Goal: Transaction & Acquisition: Subscribe to service/newsletter

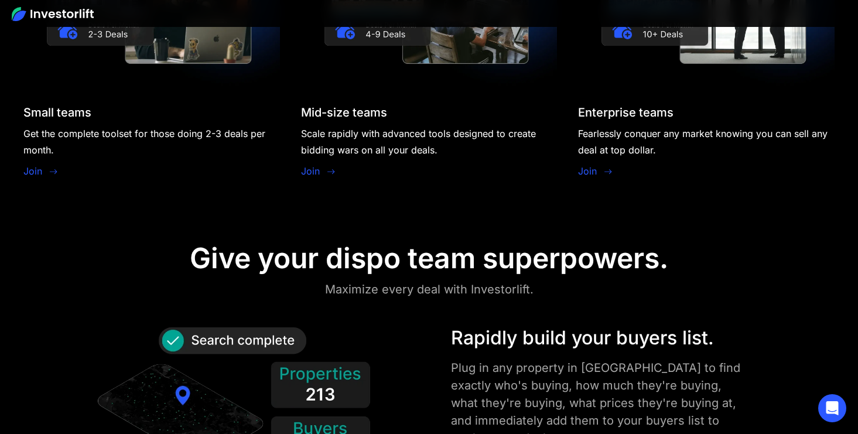
scroll to position [1155, 0]
click at [39, 172] on link "Join" at bounding box center [32, 171] width 19 height 14
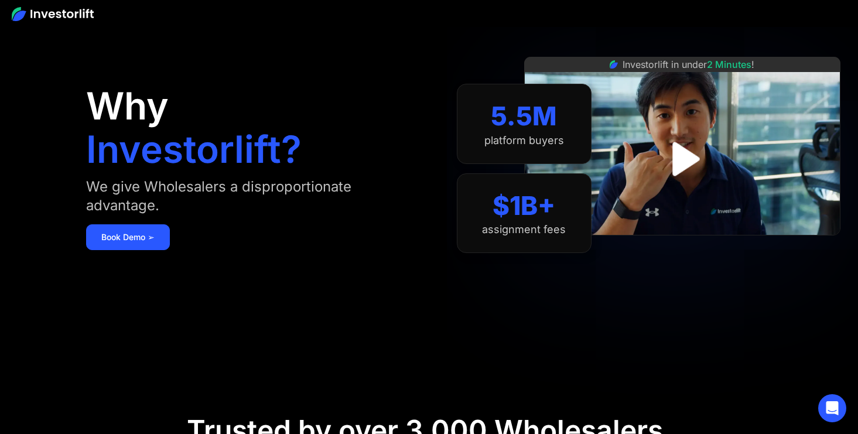
scroll to position [35, 0]
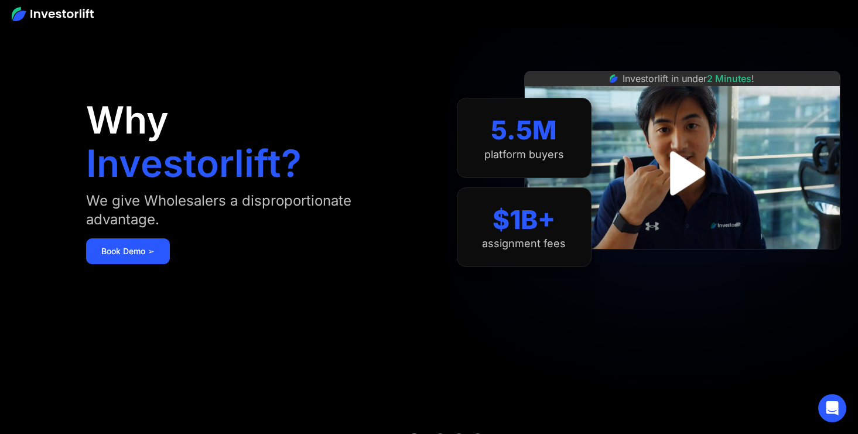
click at [674, 180] on img "open lightbox" at bounding box center [683, 173] width 80 height 80
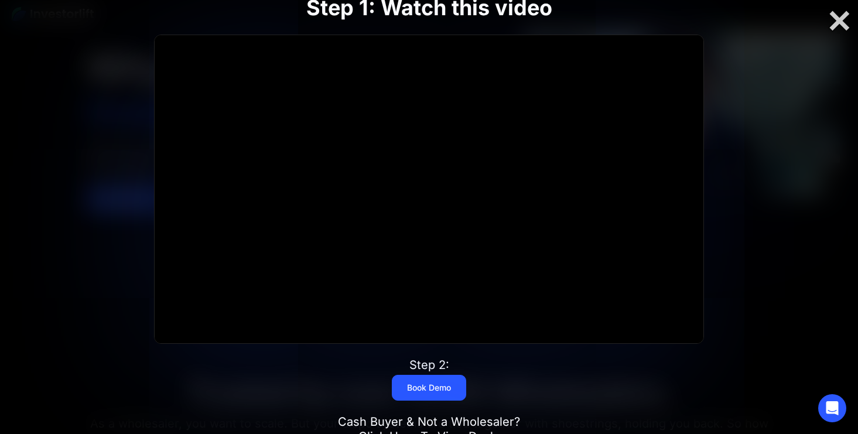
scroll to position [87, 0]
click at [836, 23] on div at bounding box center [839, 21] width 37 height 25
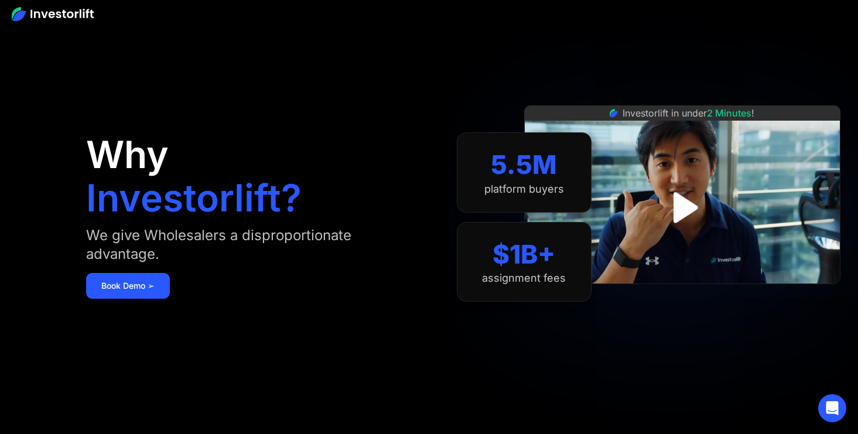
scroll to position [0, 0]
click at [79, 17] on img at bounding box center [53, 14] width 82 height 14
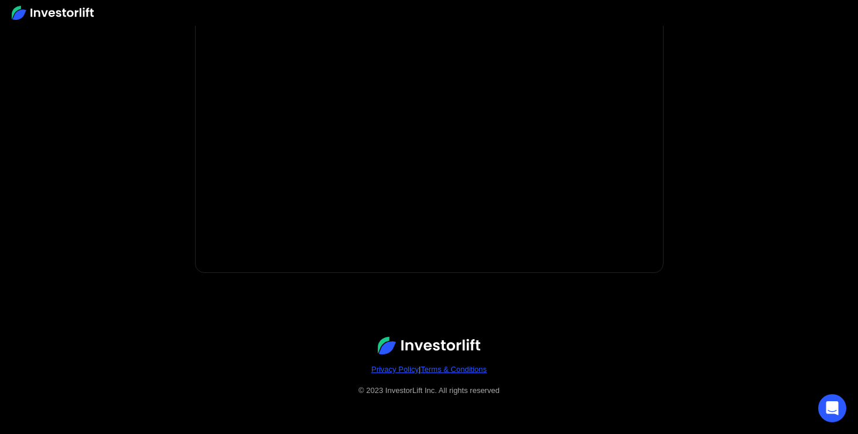
scroll to position [267, 0]
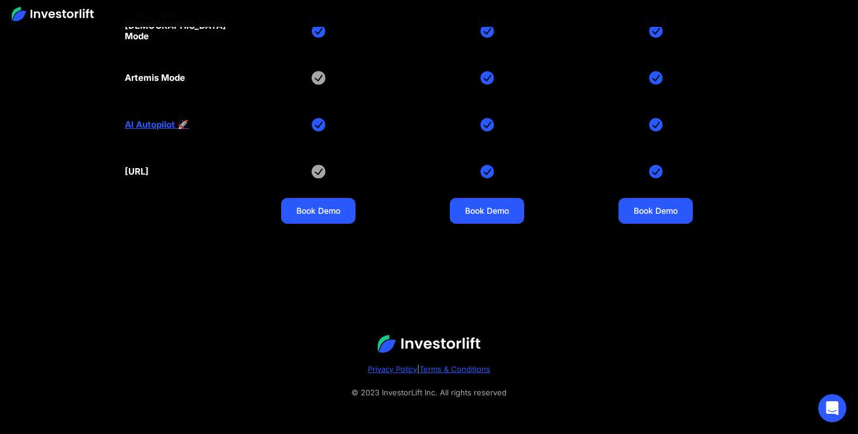
scroll to position [5558, 0]
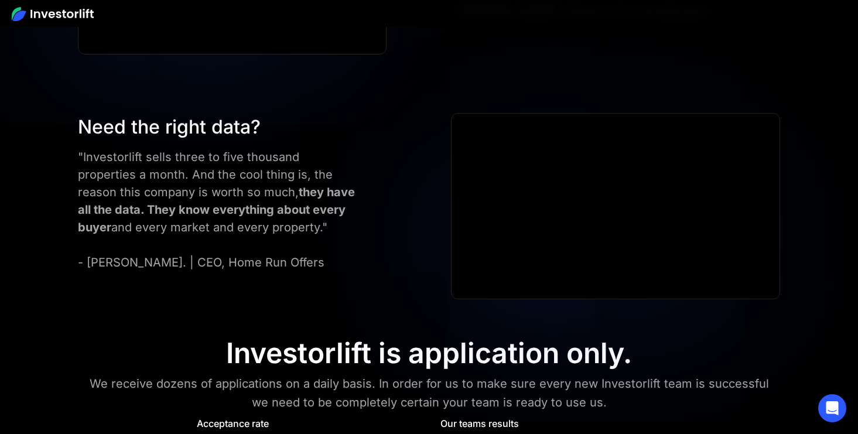
scroll to position [4635, 0]
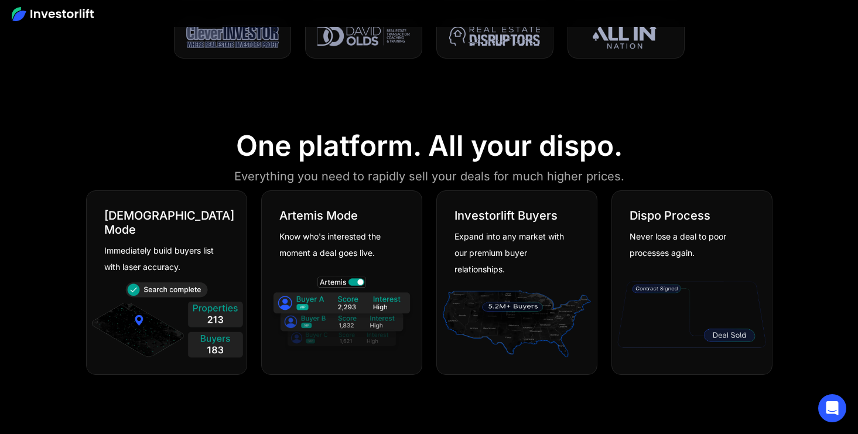
scroll to position [587, 0]
